Goal: Find specific page/section: Find specific page/section

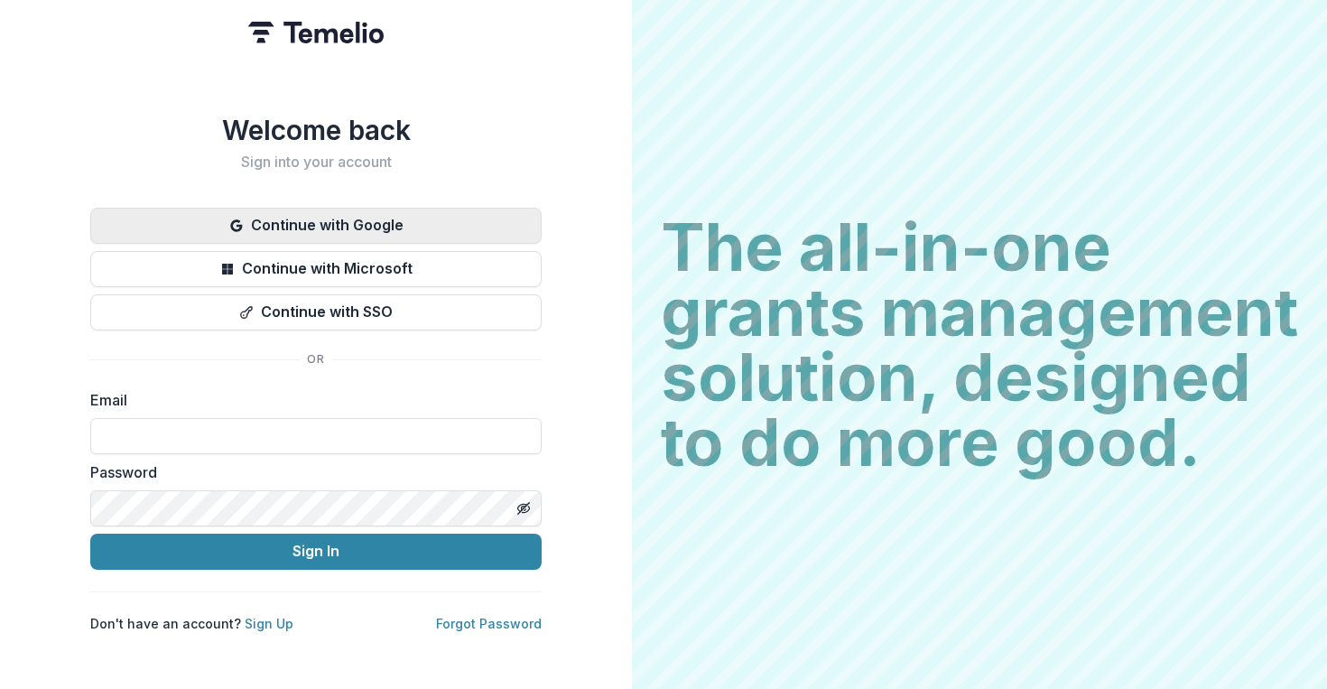
click at [295, 218] on button "Continue with Google" at bounding box center [315, 226] width 451 height 36
click at [414, 215] on button "Continue with Google" at bounding box center [315, 226] width 451 height 36
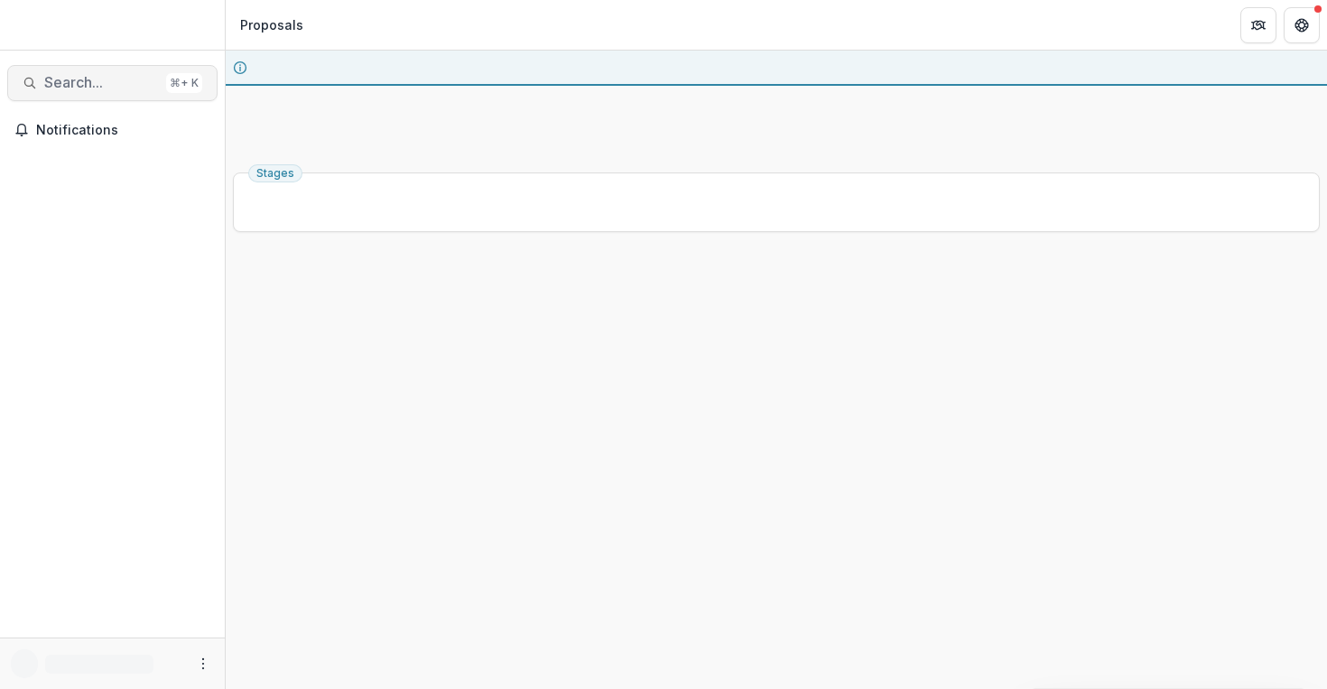
click at [124, 82] on span "Search..." at bounding box center [101, 82] width 115 height 17
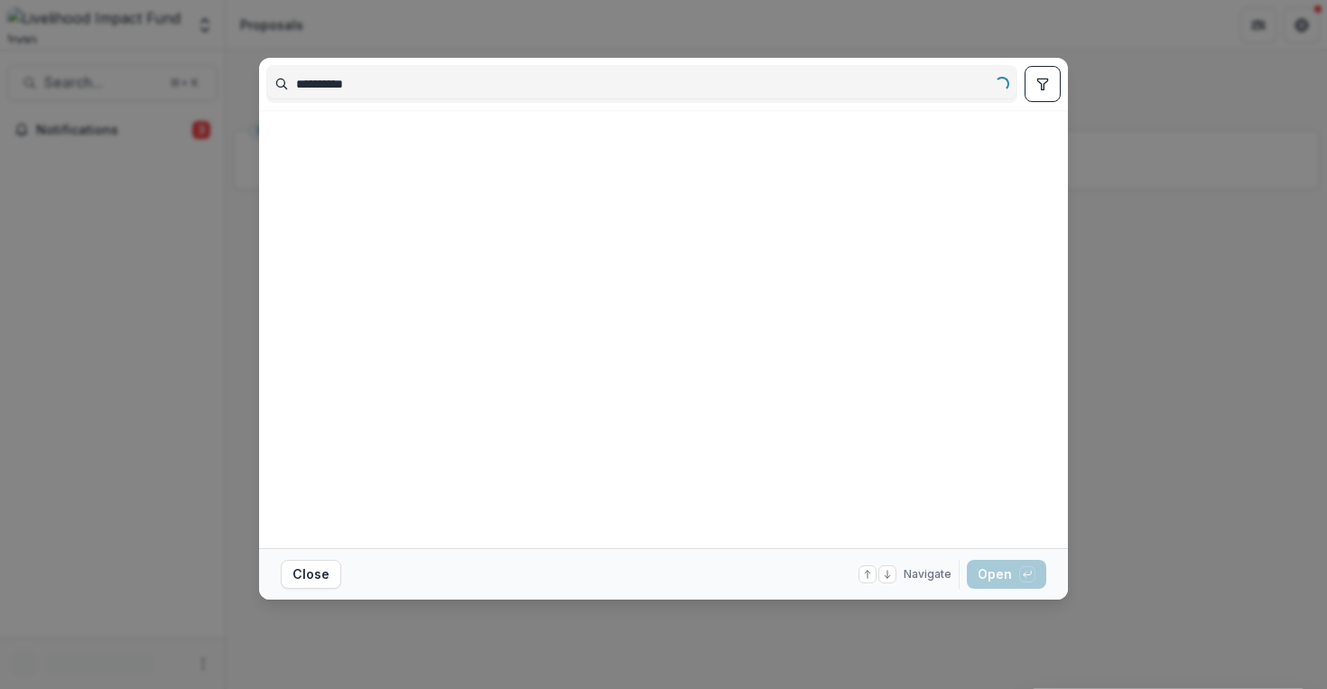
type input "**********"
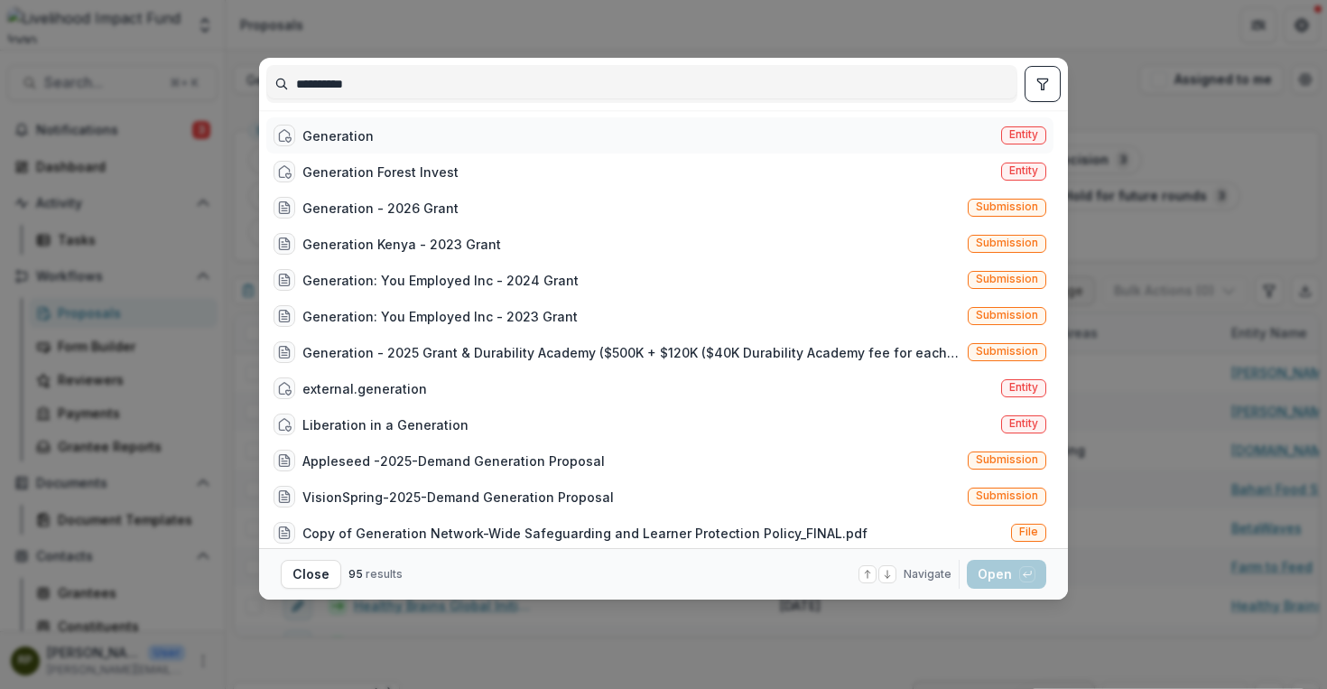
click at [736, 123] on div "Generation Entity" at bounding box center [659, 135] width 787 height 36
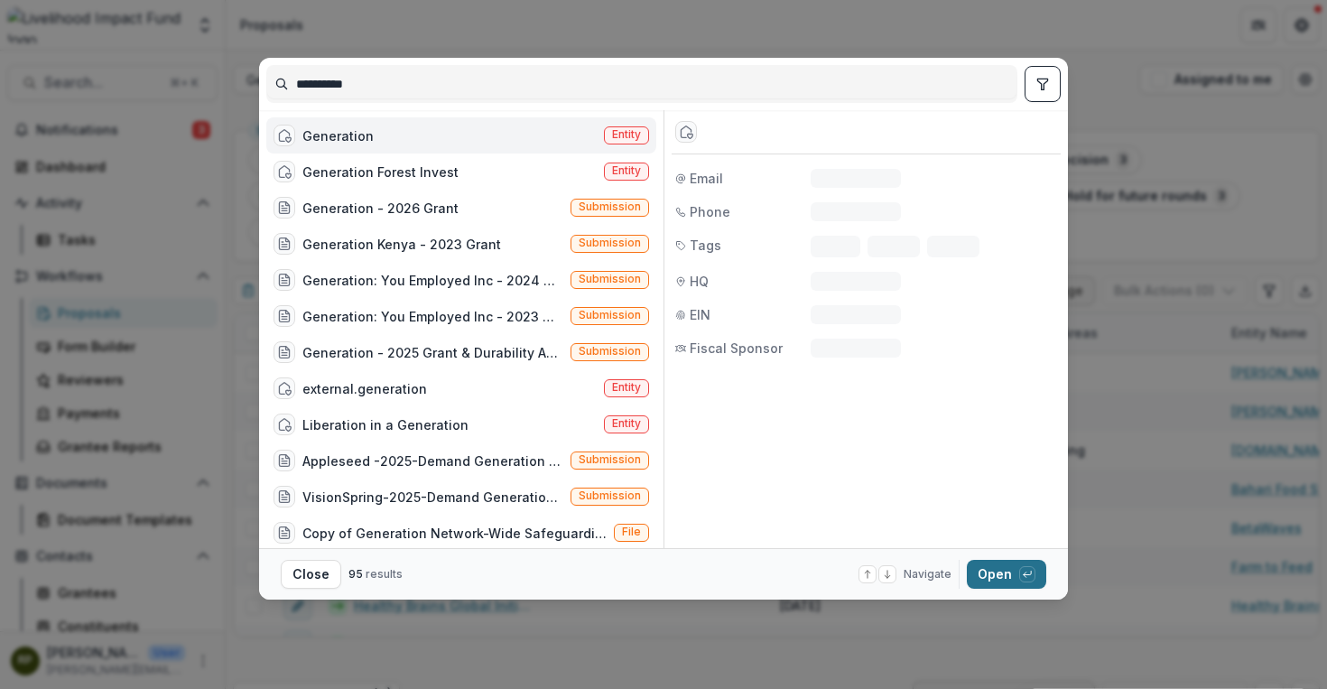
click at [1014, 576] on button "Open with enter key" at bounding box center [1006, 574] width 79 height 29
